Goal: Complete application form: Complete application form

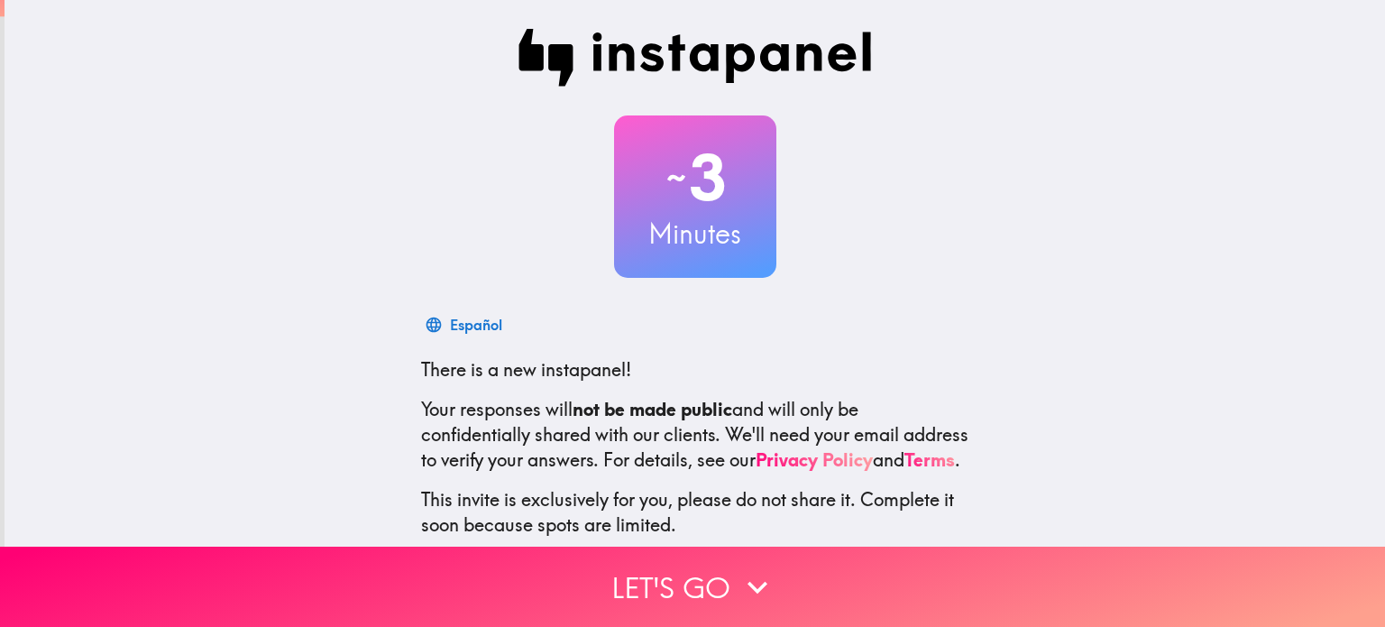
scroll to position [123, 0]
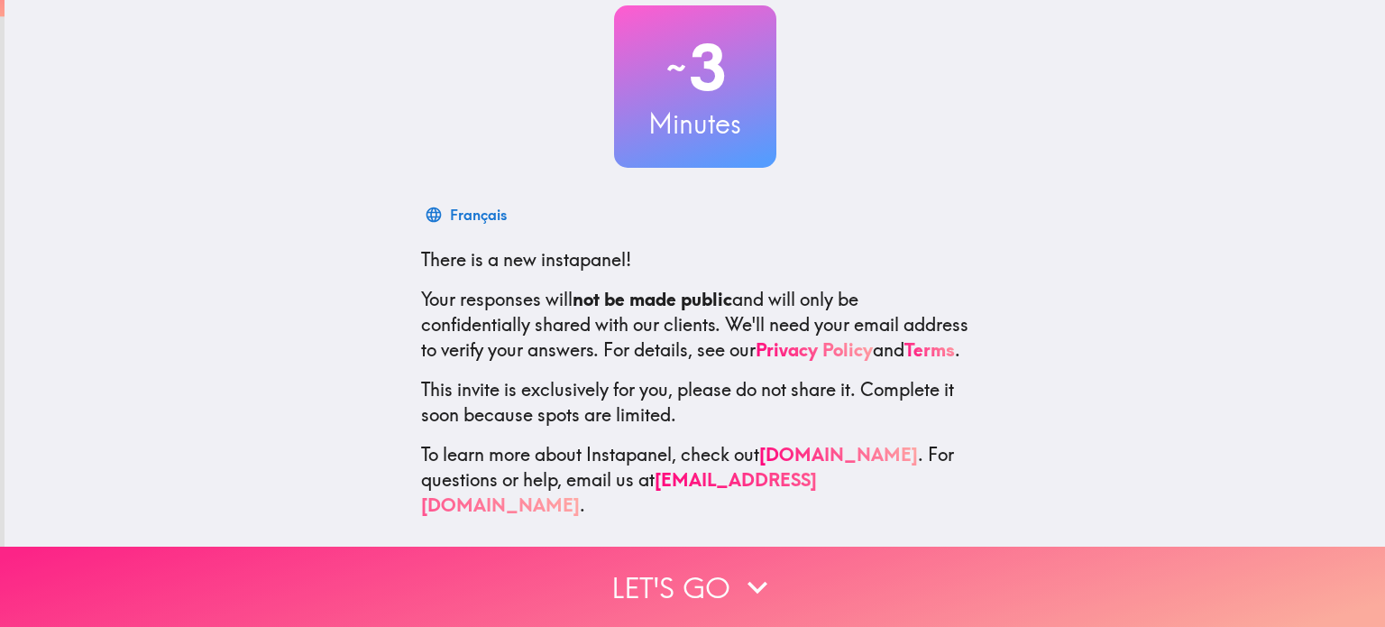
click at [670, 572] on button "Let's go" at bounding box center [692, 586] width 1385 height 80
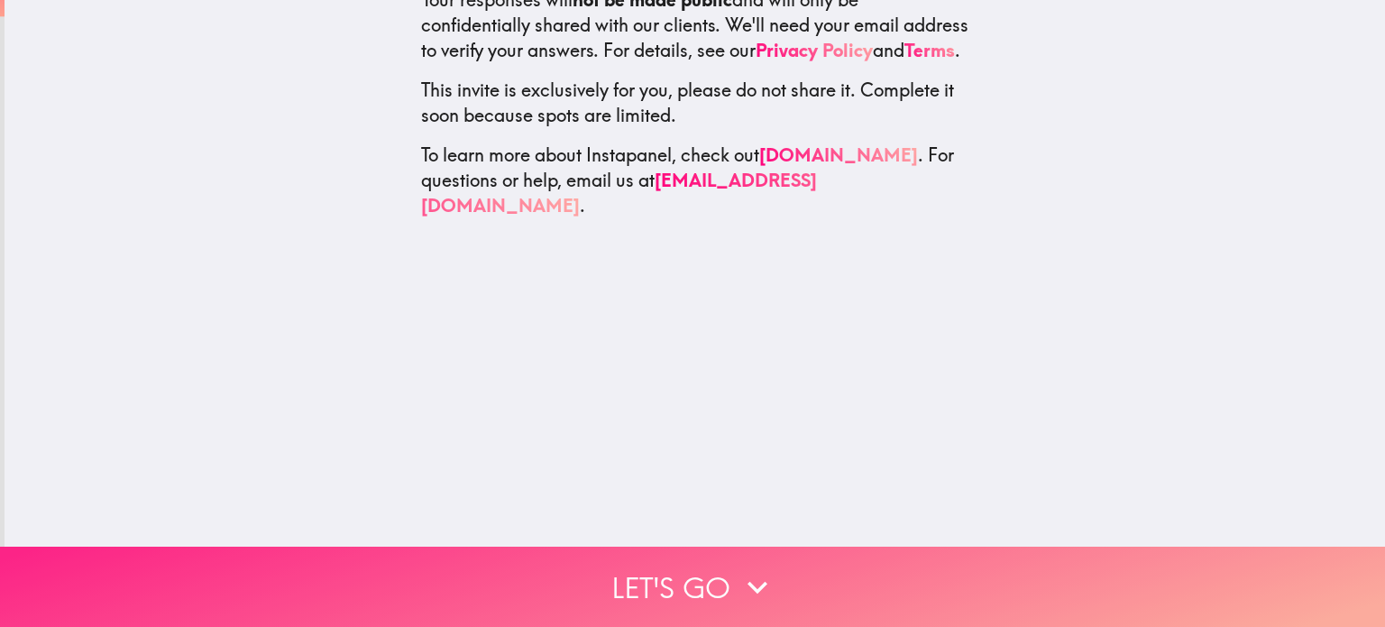
scroll to position [0, 0]
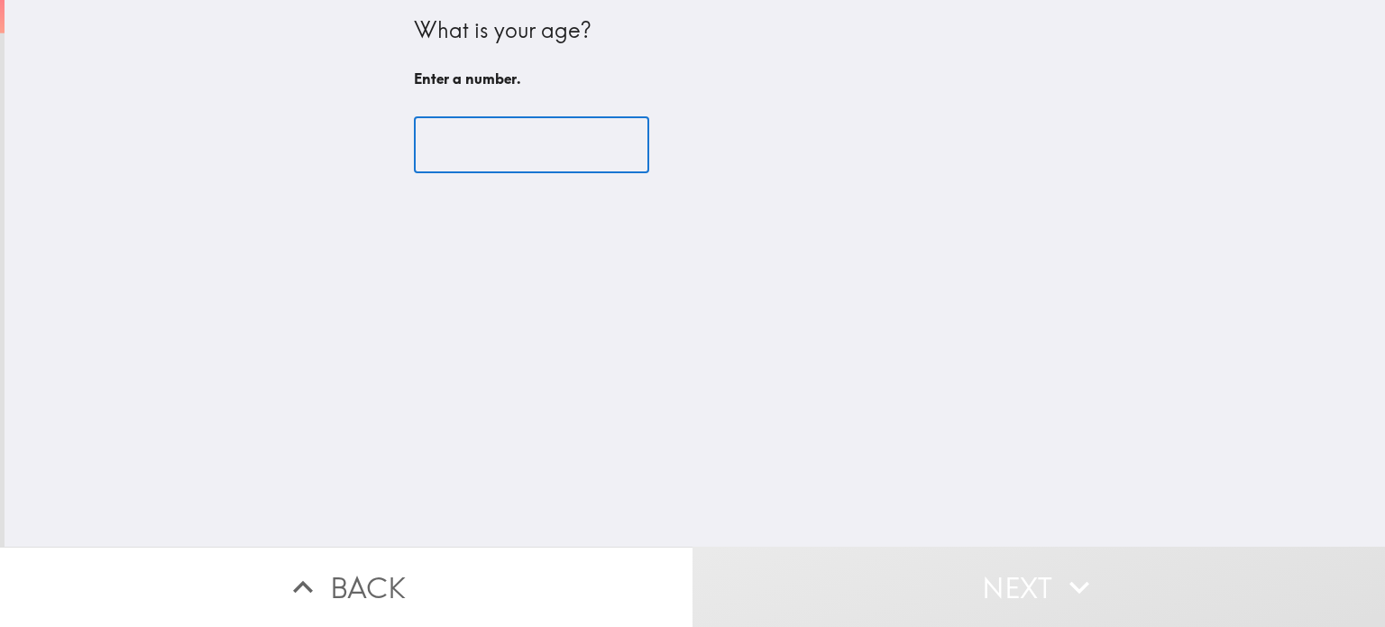
click at [462, 150] on input "number" at bounding box center [531, 145] width 235 height 56
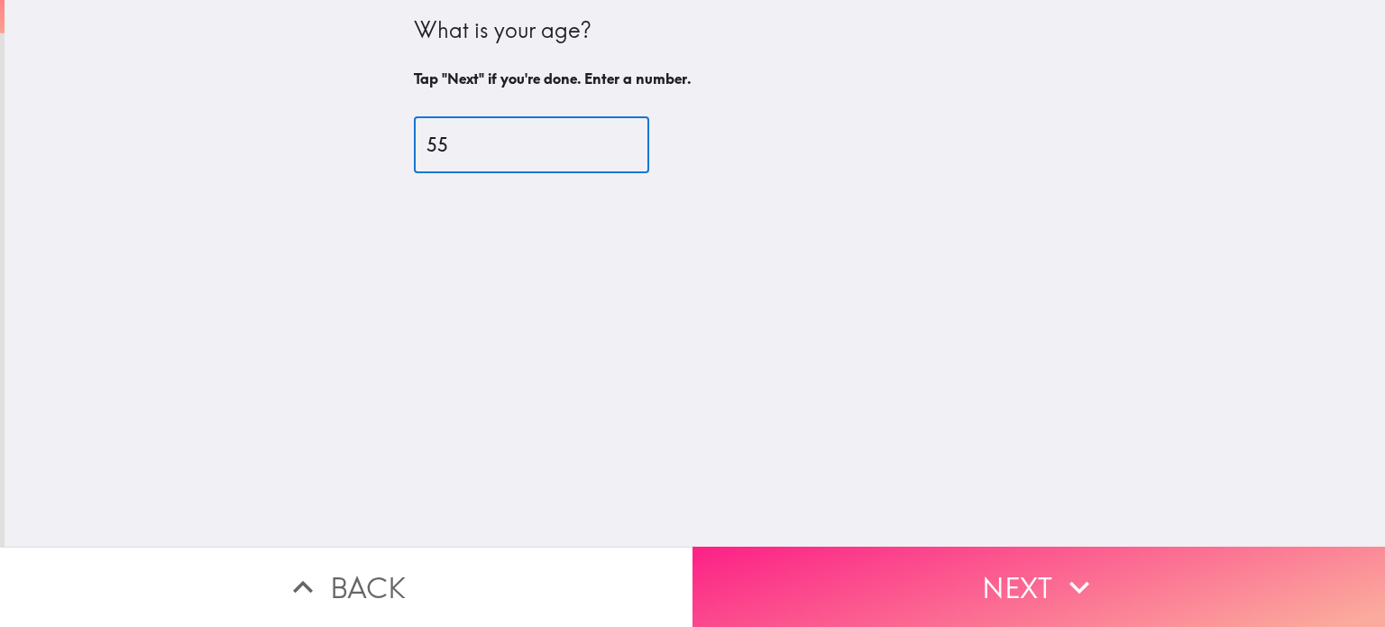
type input "55"
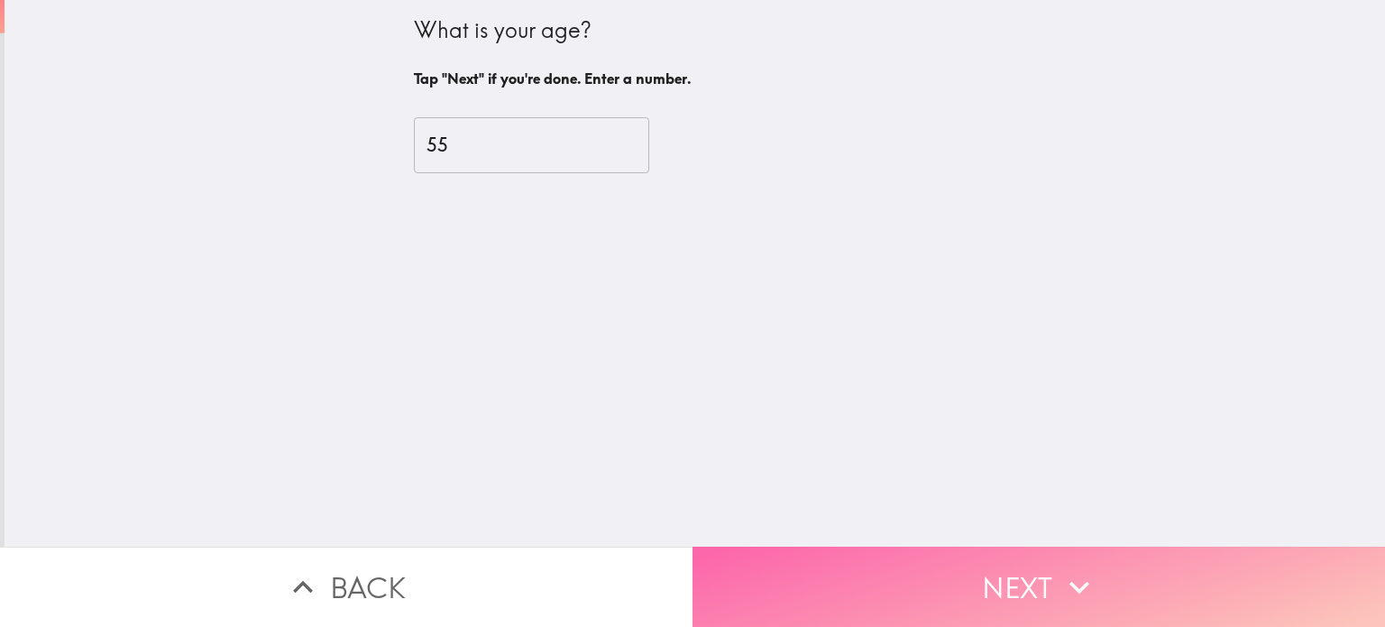
click at [1013, 567] on button "Next" at bounding box center [1038, 586] width 692 height 80
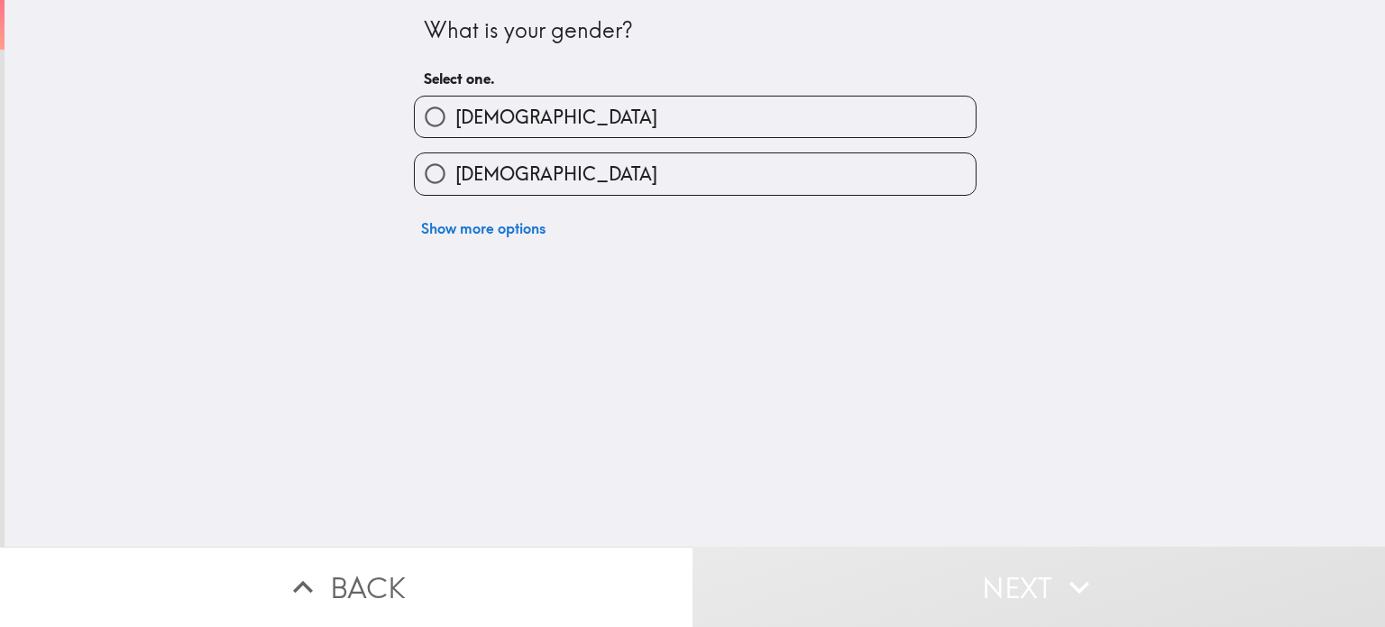
click at [568, 114] on label "[DEMOGRAPHIC_DATA]" at bounding box center [695, 116] width 561 height 41
click at [455, 114] on input "[DEMOGRAPHIC_DATA]" at bounding box center [435, 116] width 41 height 41
radio input "true"
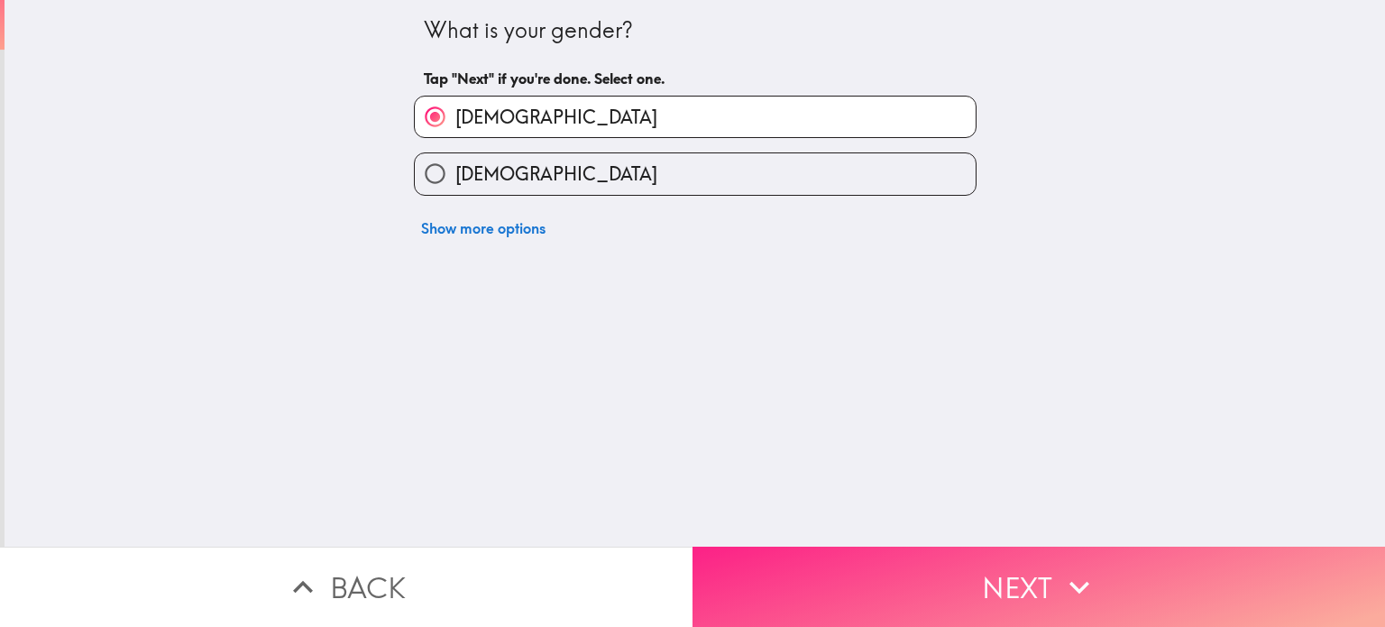
click at [1022, 567] on button "Next" at bounding box center [1038, 586] width 692 height 80
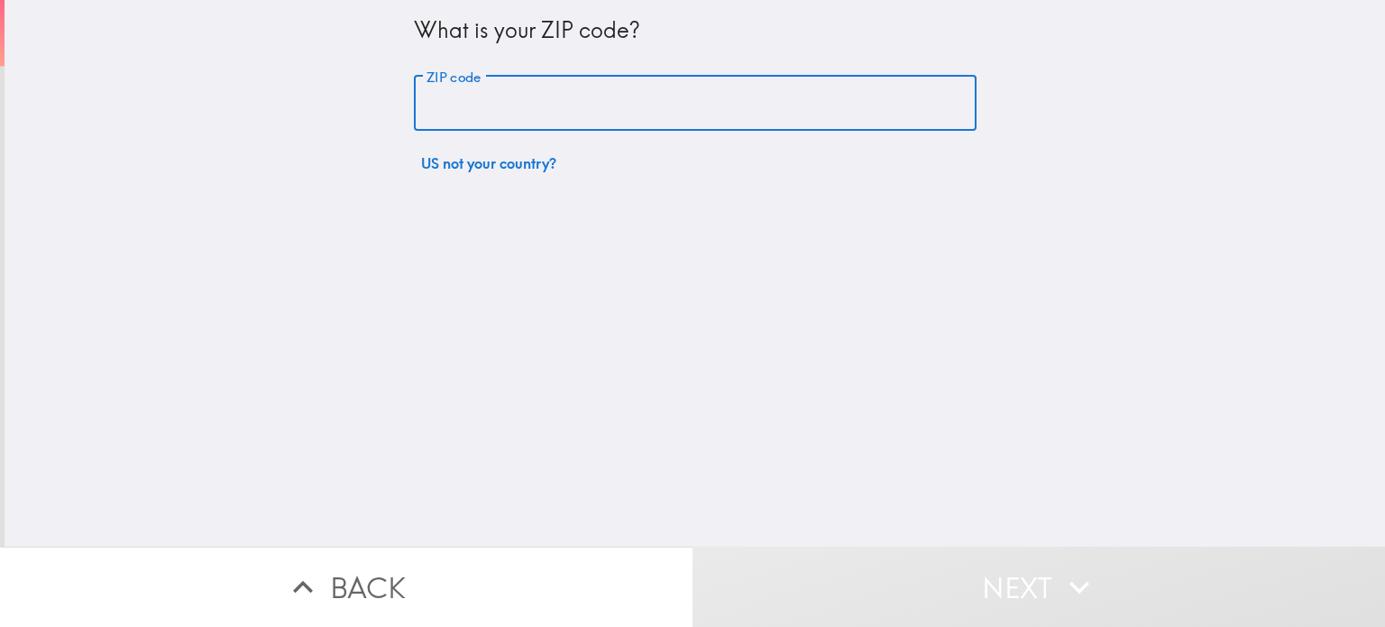
click at [523, 110] on input "ZIP code" at bounding box center [695, 104] width 563 height 56
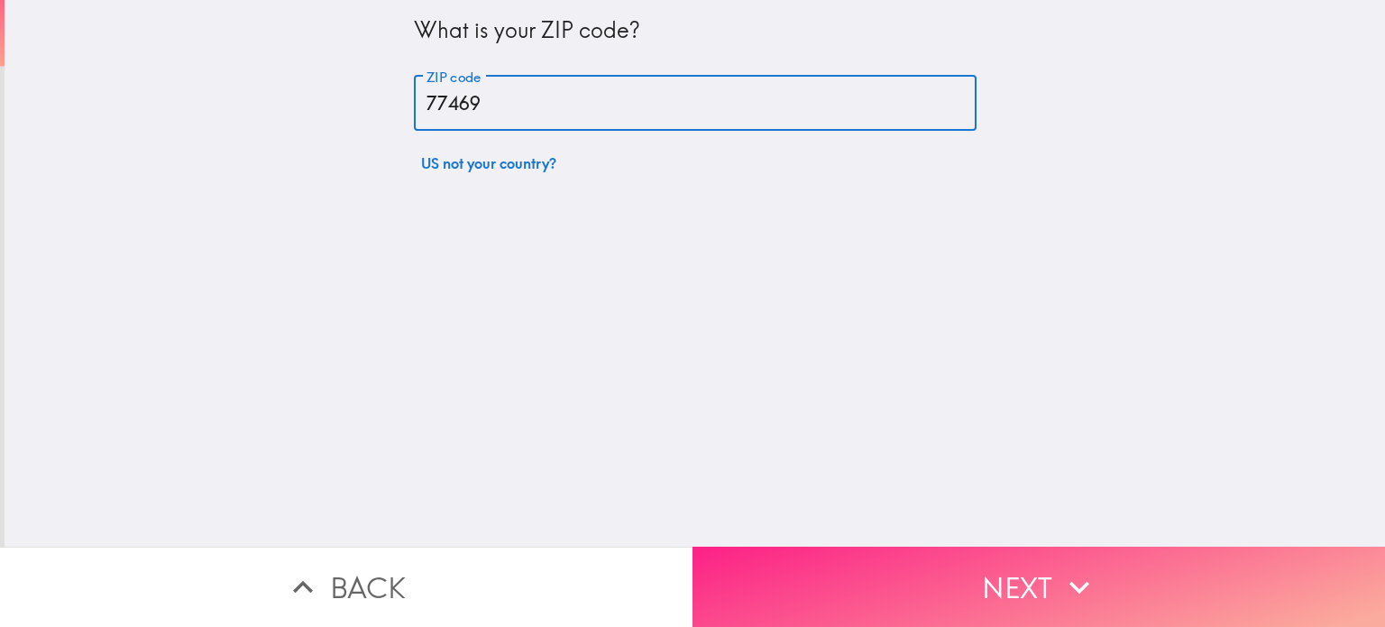
type input "77469"
click at [996, 555] on button "Next" at bounding box center [1038, 586] width 692 height 80
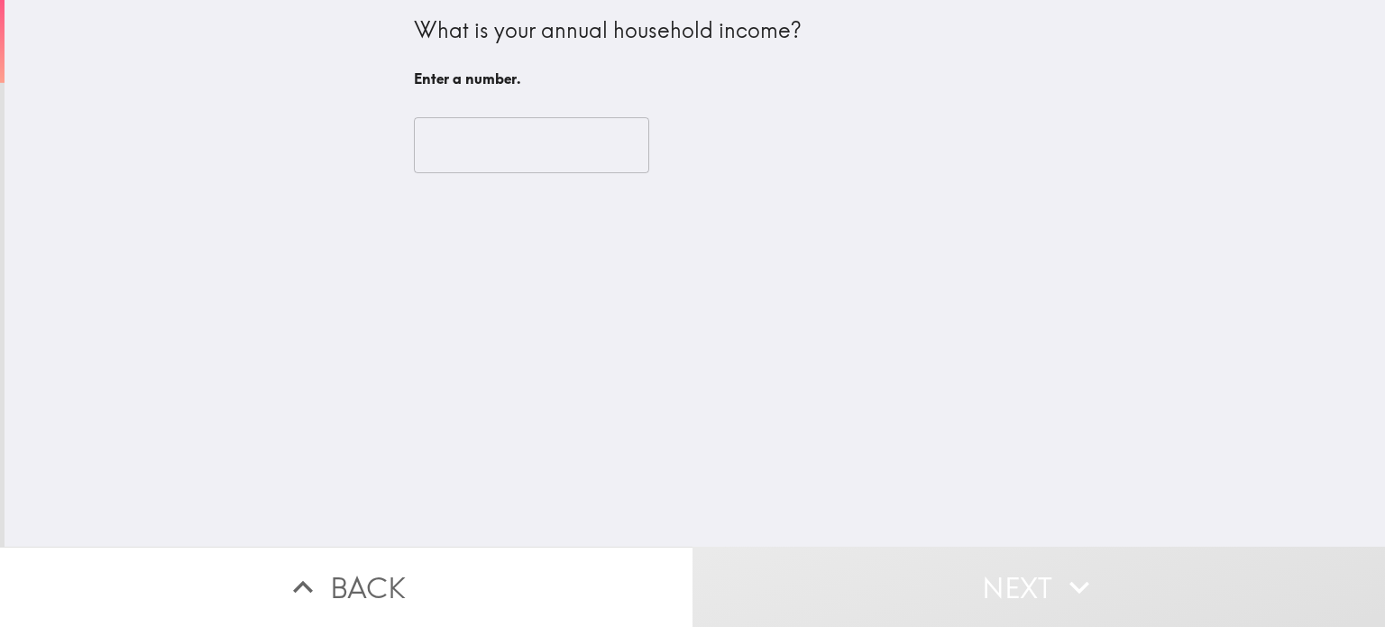
click at [442, 139] on input "number" at bounding box center [531, 145] width 235 height 56
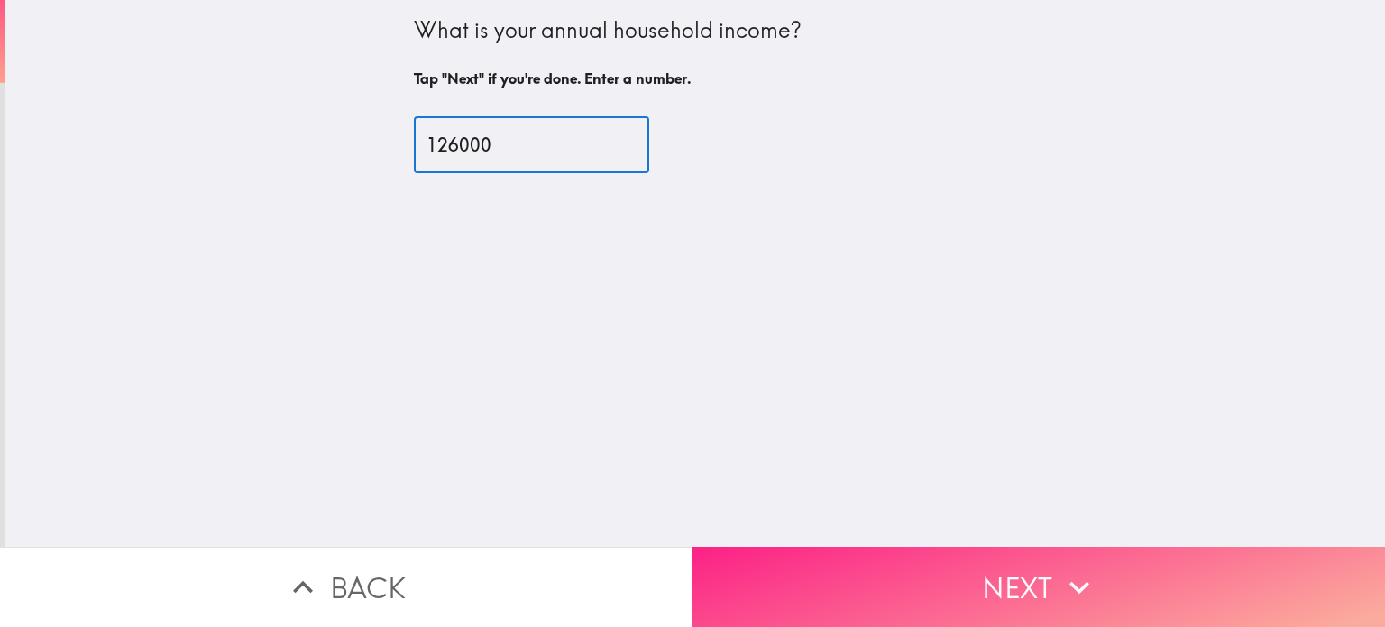
type input "126000"
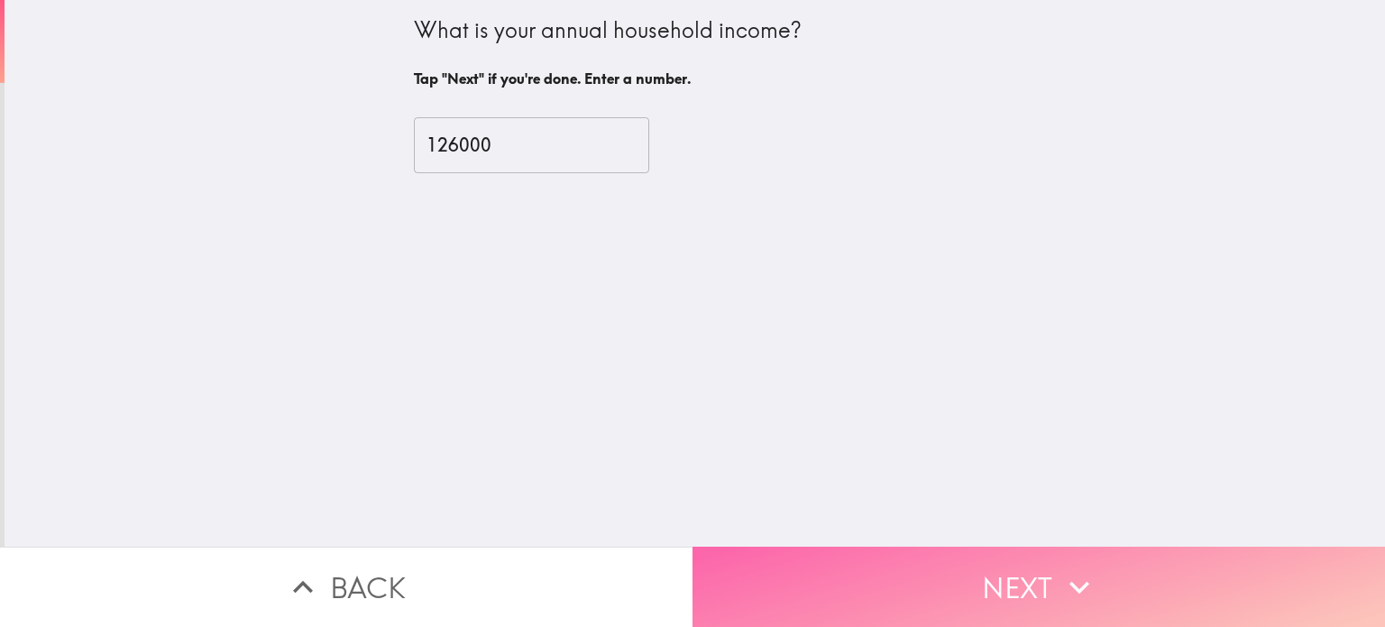
click at [1012, 574] on button "Next" at bounding box center [1038, 586] width 692 height 80
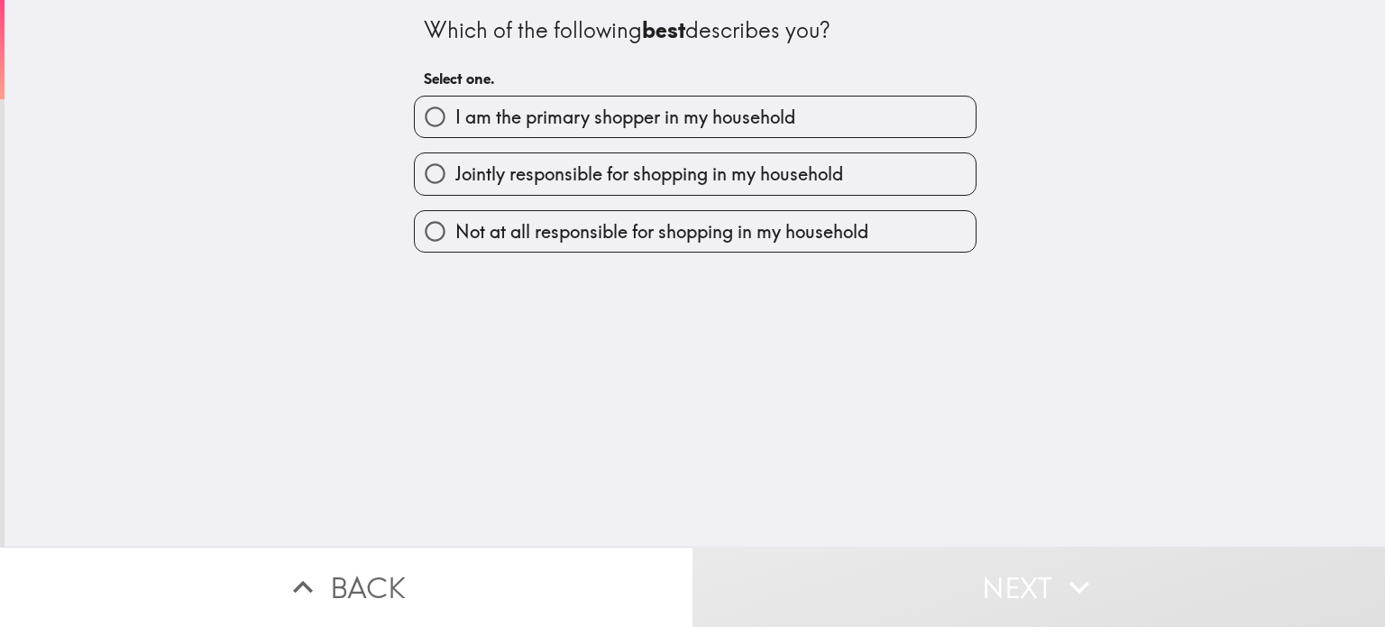
click at [678, 226] on span "Not at all responsible for shopping in my household" at bounding box center [661, 231] width 413 height 25
click at [455, 226] on input "Not at all responsible for shopping in my household" at bounding box center [435, 231] width 41 height 41
radio input "true"
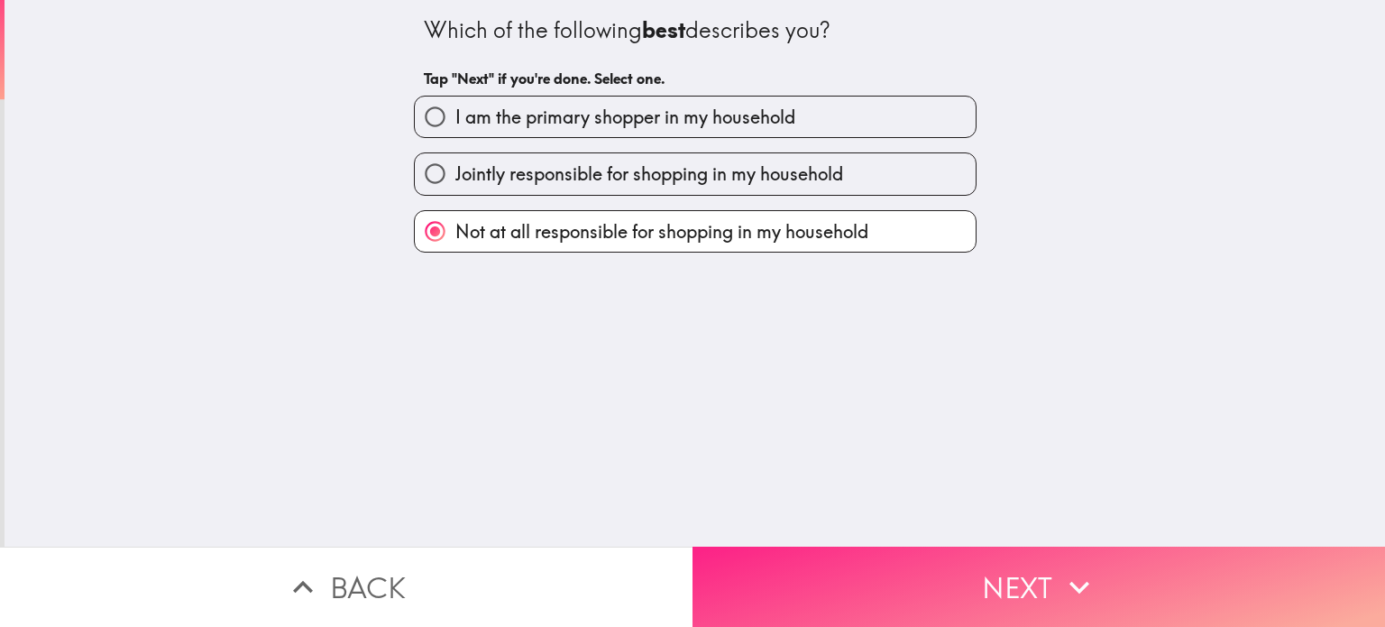
click at [1001, 574] on button "Next" at bounding box center [1038, 586] width 692 height 80
